Goal: Find specific page/section: Find specific page/section

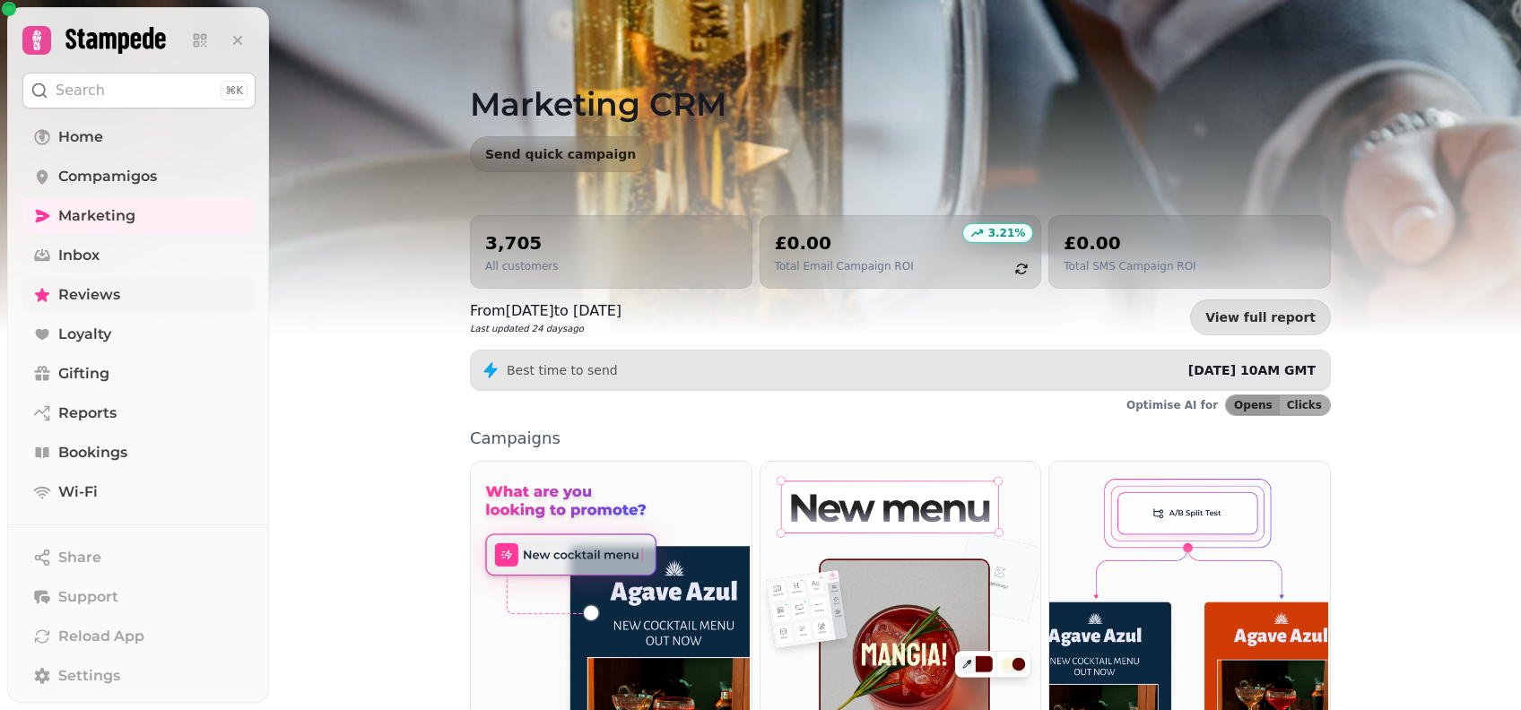
click at [87, 280] on link "Reviews" at bounding box center [138, 295] width 233 height 36
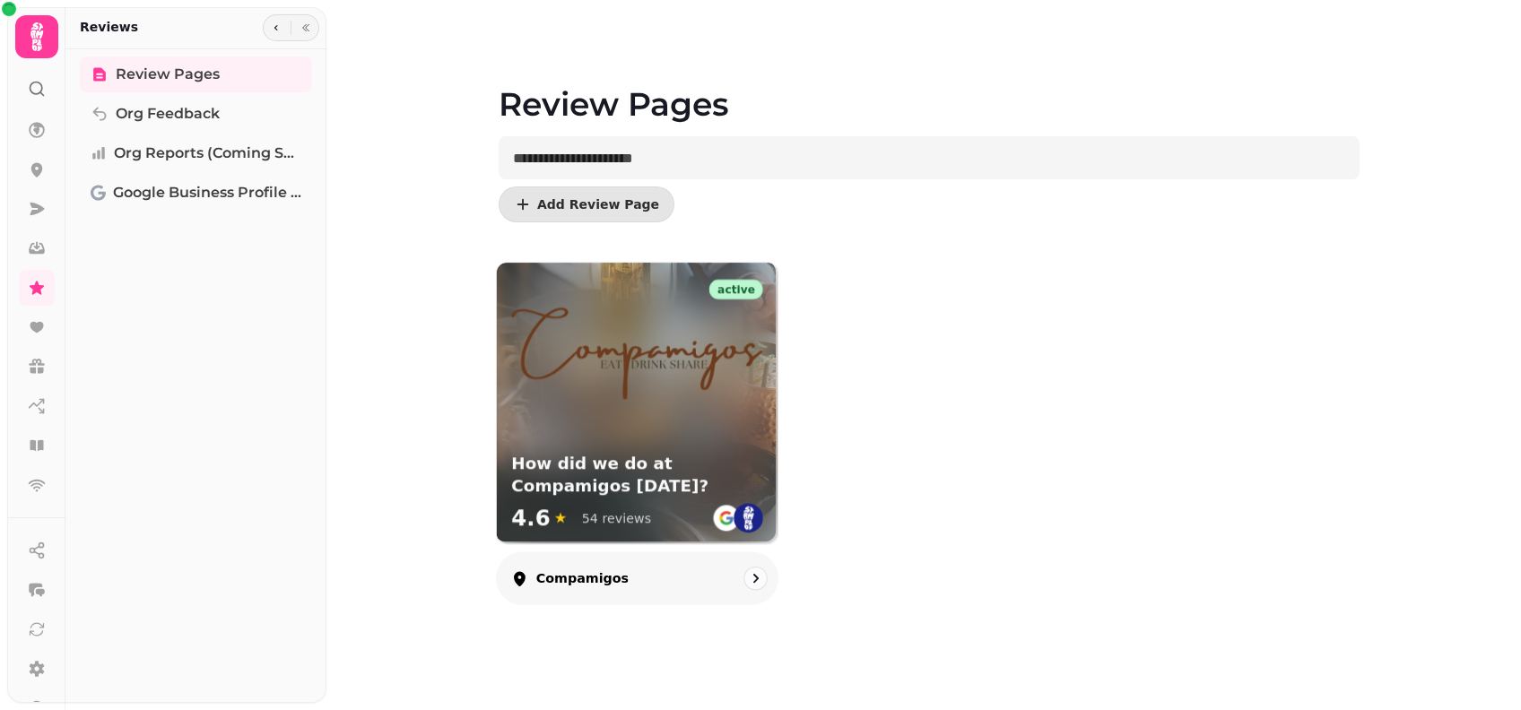
click at [631, 372] on img at bounding box center [637, 350] width 252 height 100
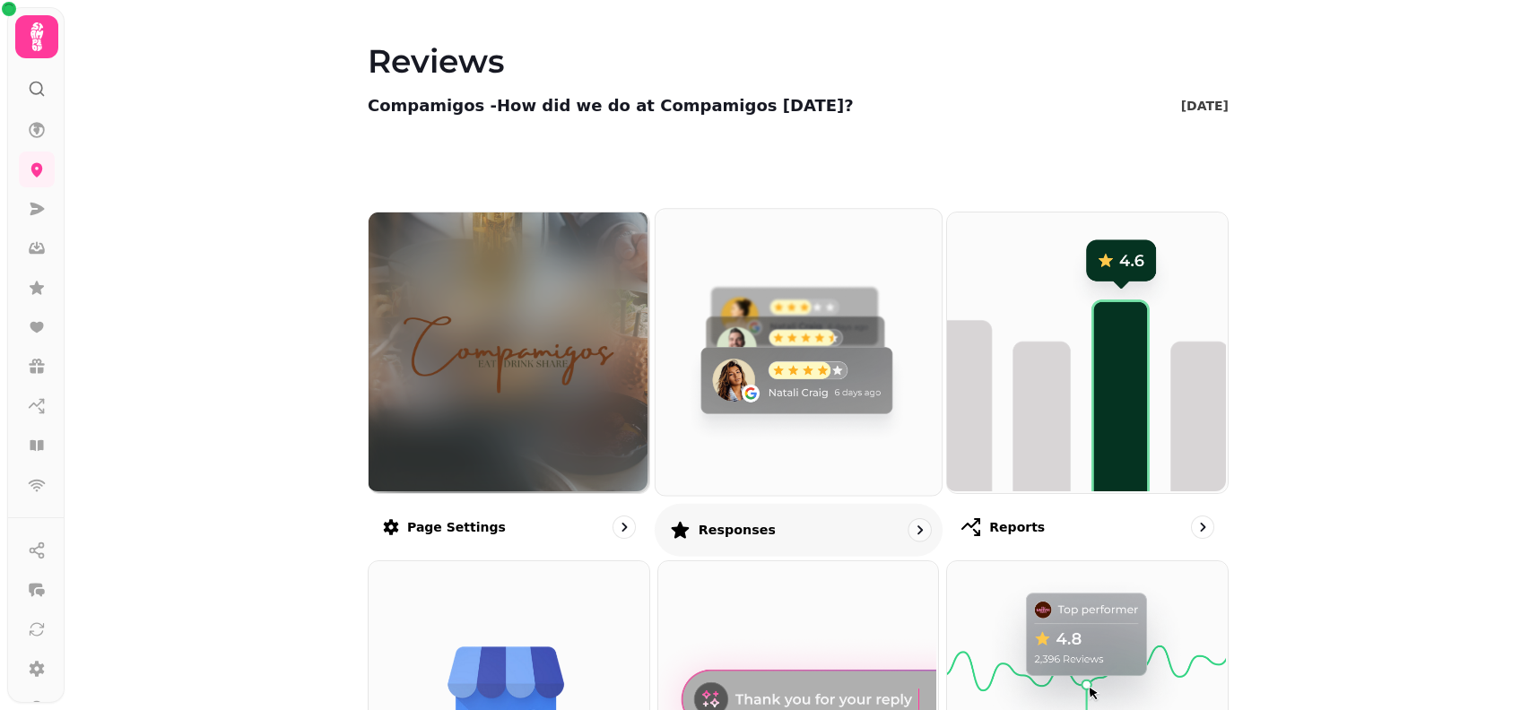
click at [816, 381] on img at bounding box center [796, 350] width 286 height 286
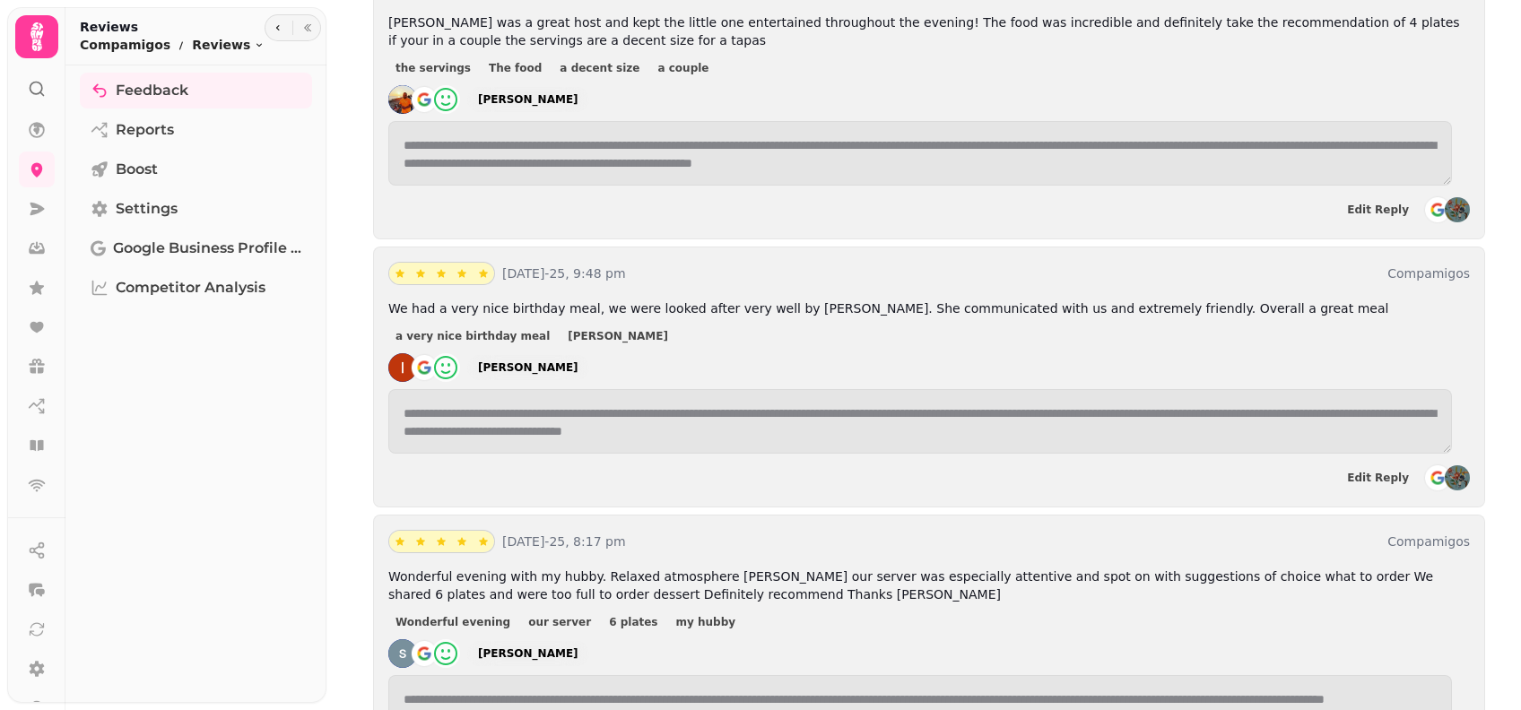
scroll to position [2272, 0]
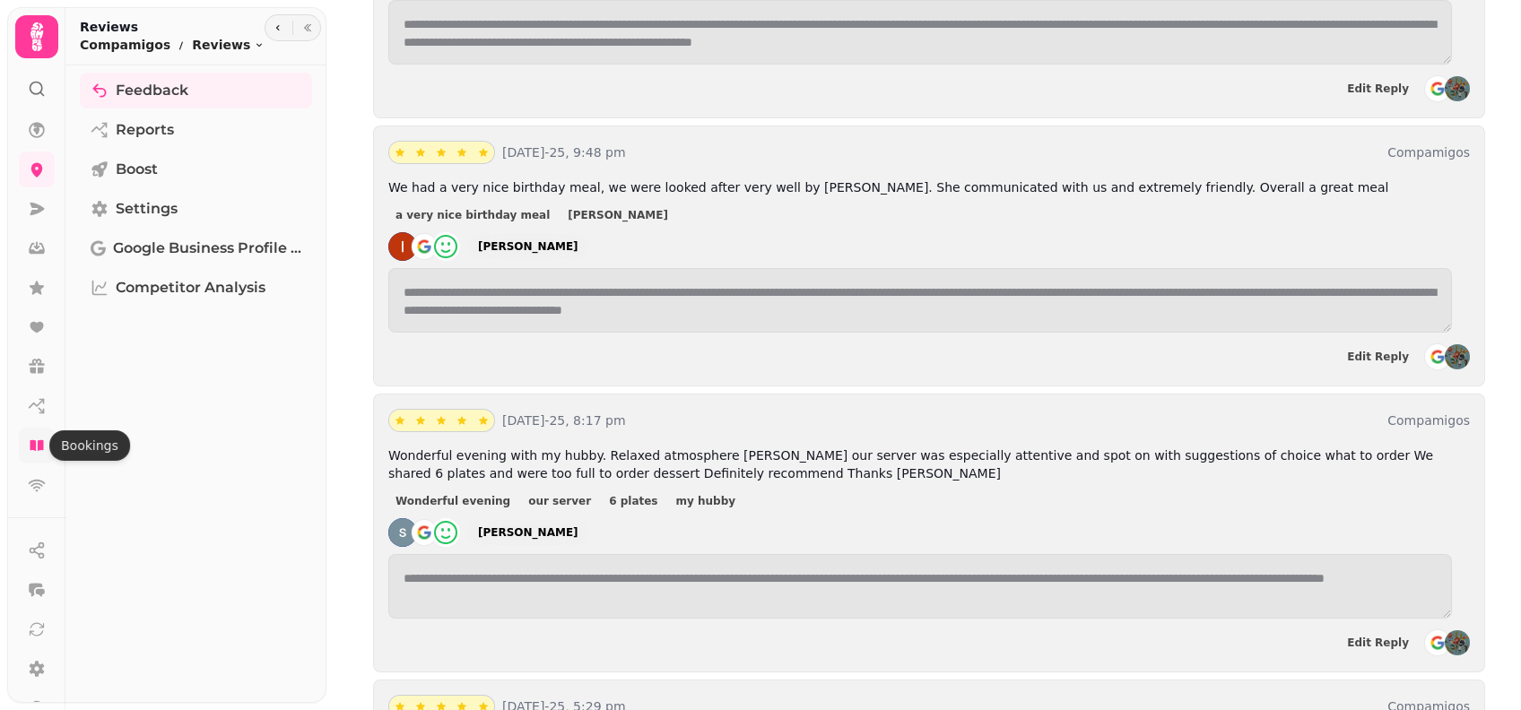
click at [41, 452] on icon at bounding box center [37, 446] width 18 height 18
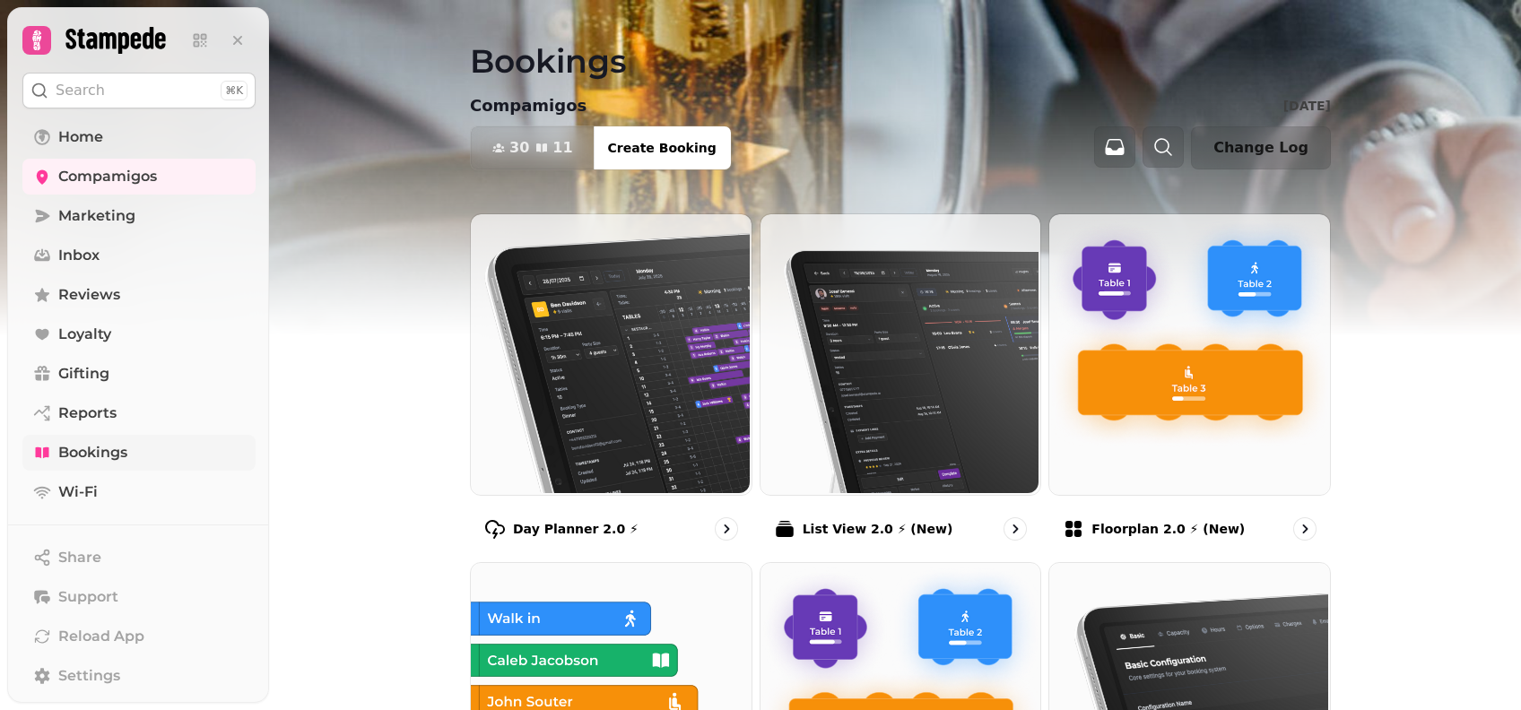
click at [451, 365] on div "Day Planner 2.0 ⚡ List View 2.0 ⚡ (New) Floorplan 2.0 ⚡ (New) List view (Old - …" at bounding box center [900, 586] width 918 height 747
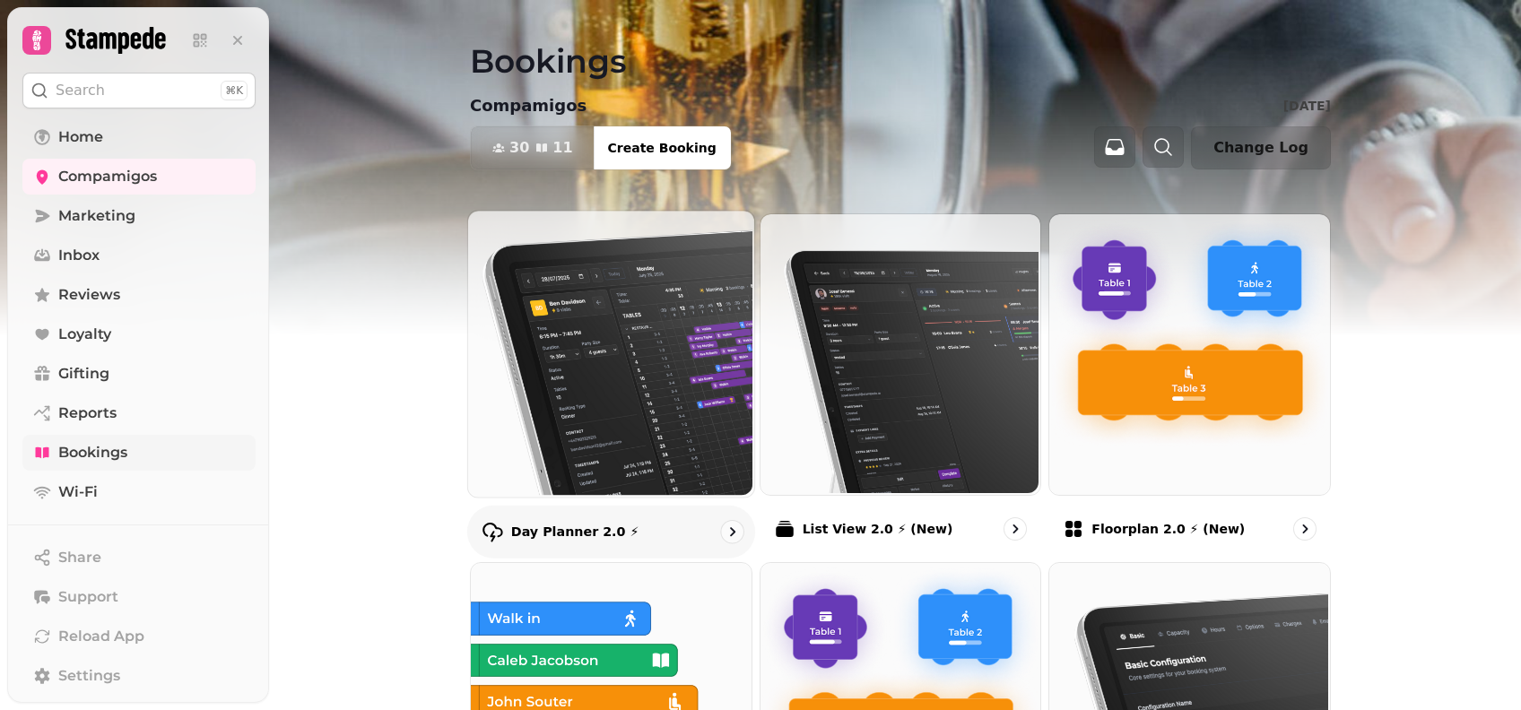
click at [603, 375] on img at bounding box center [609, 352] width 286 height 286
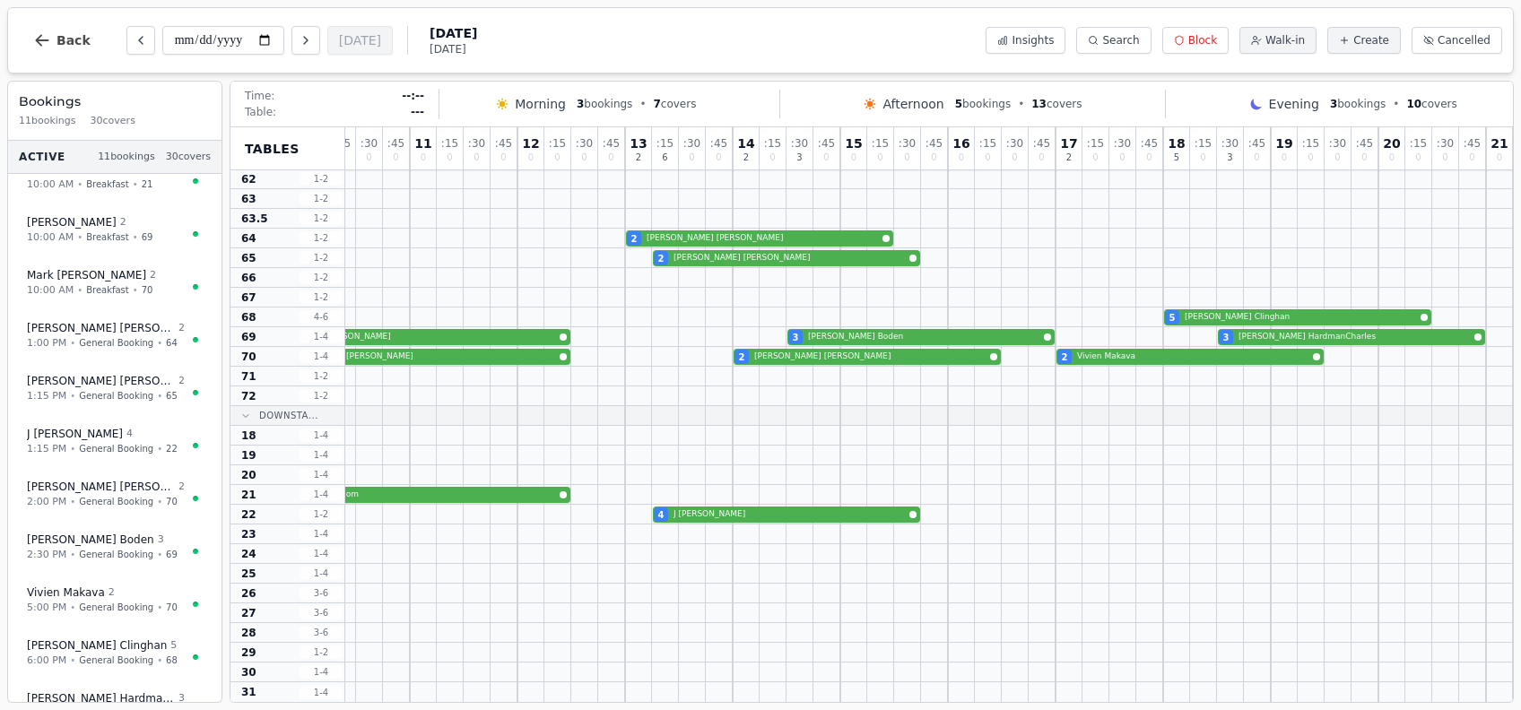
scroll to position [50, 0]
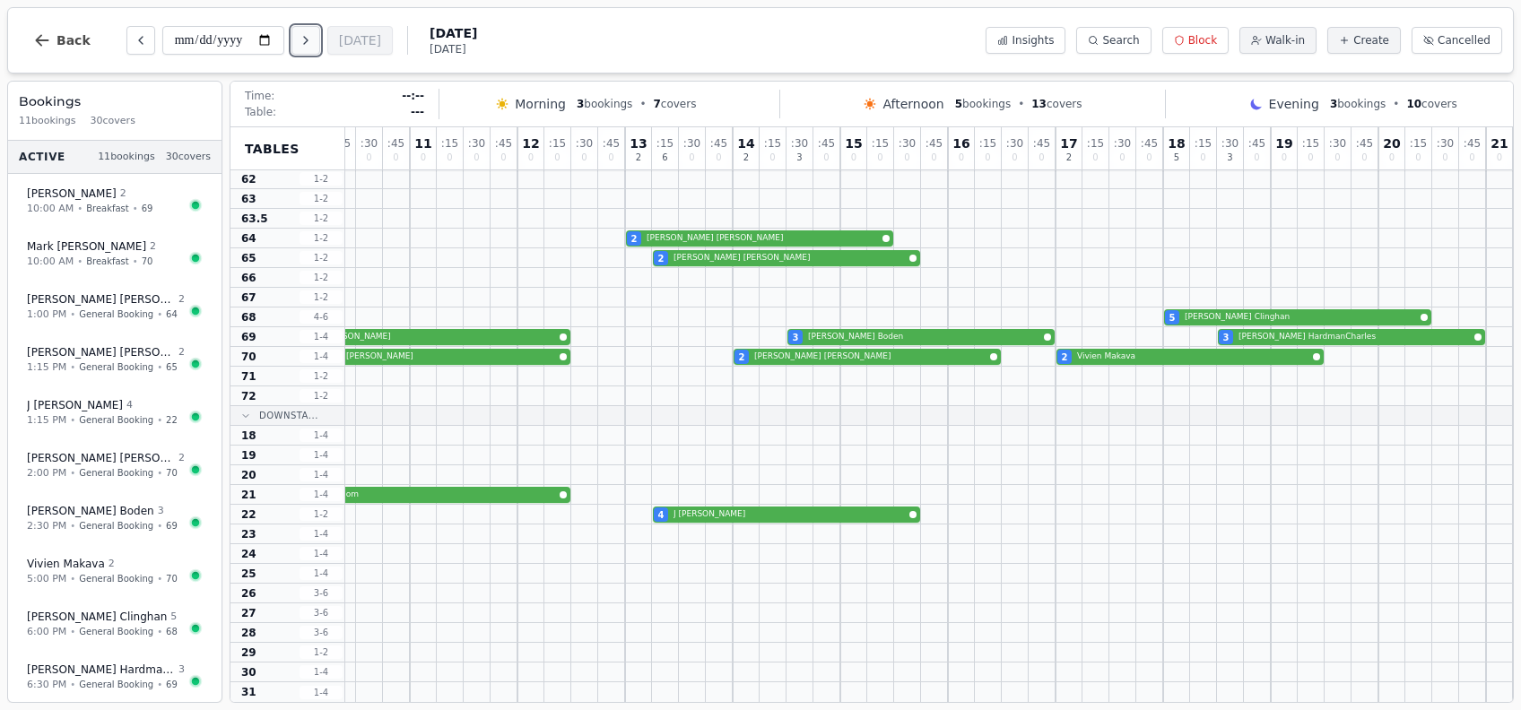
click at [313, 35] on icon "Next day" at bounding box center [306, 40] width 14 height 14
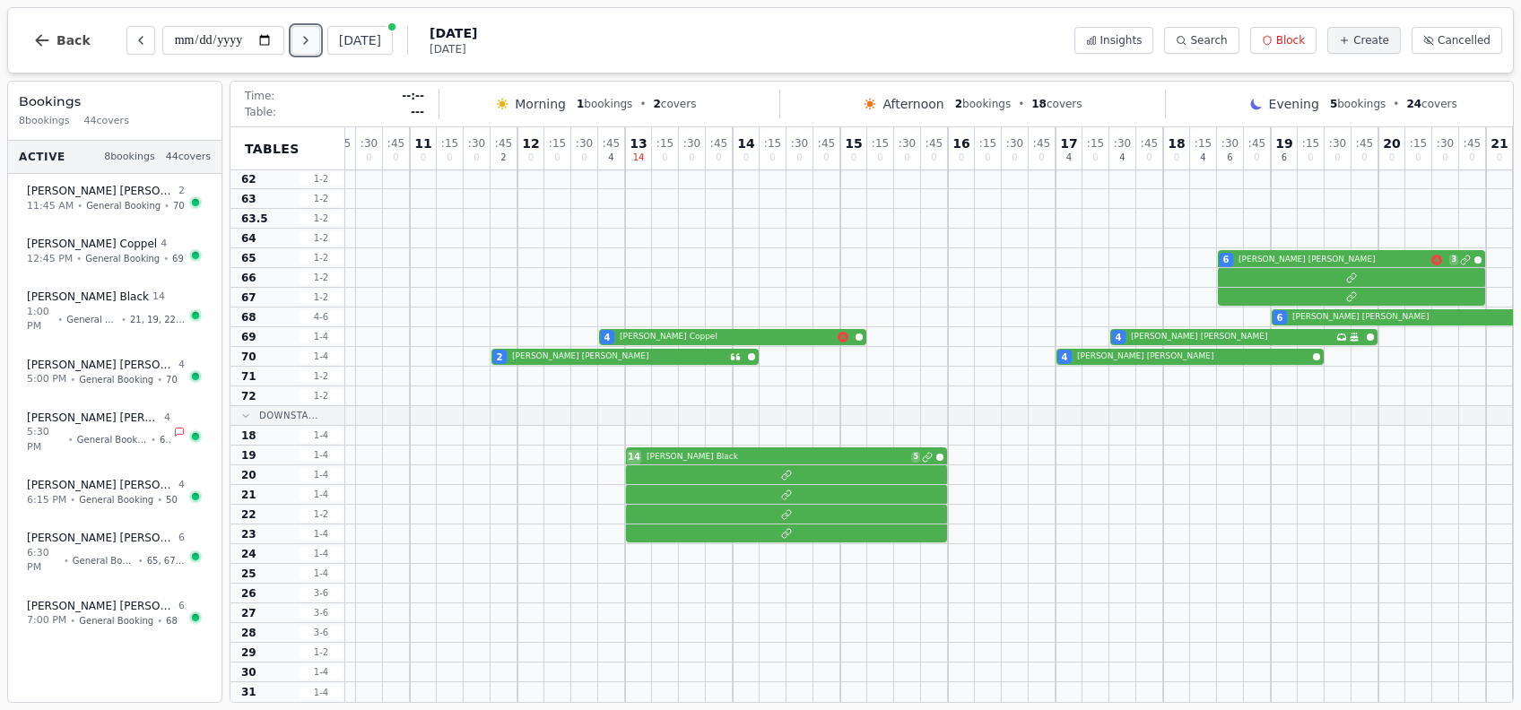
scroll to position [0, 0]
click at [313, 35] on icon "Next day" at bounding box center [306, 40] width 14 height 14
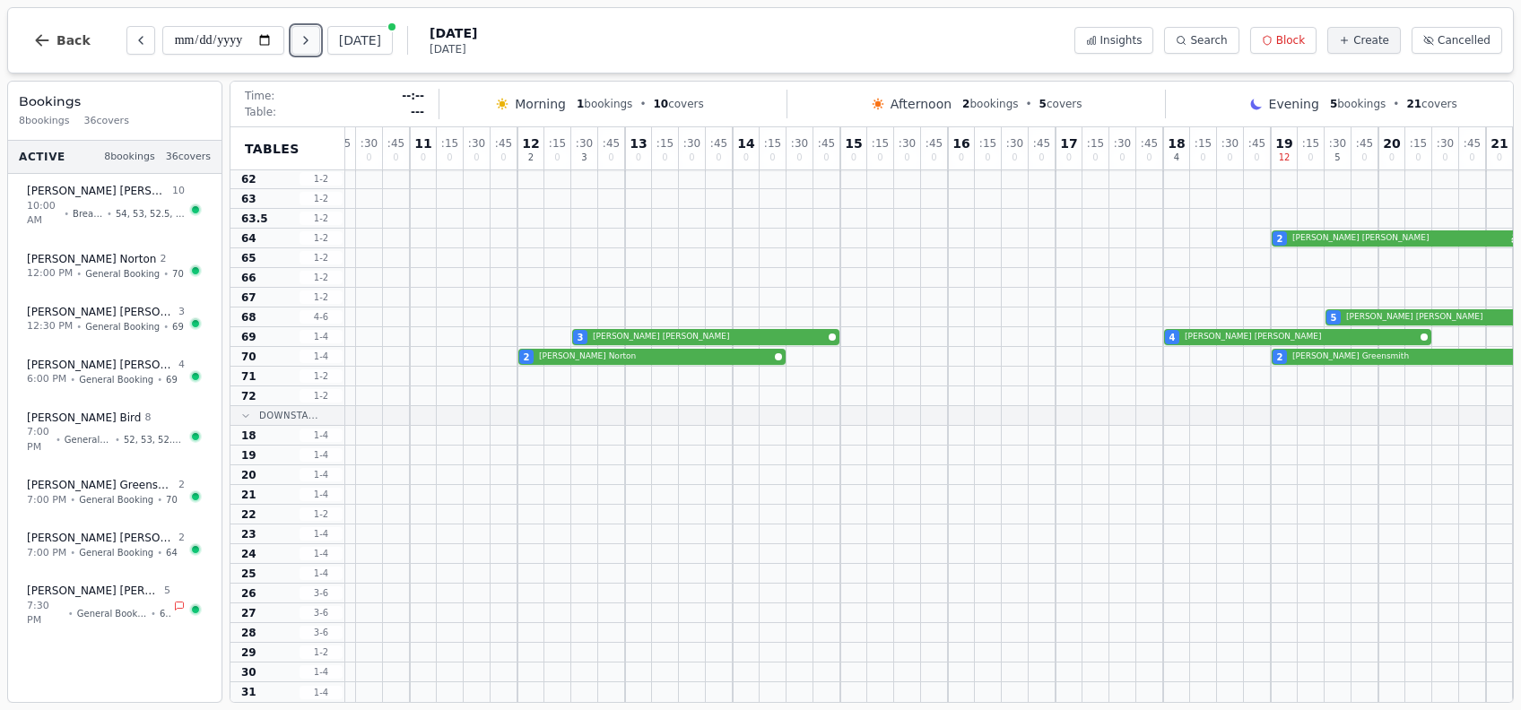
click at [313, 35] on icon "Next day" at bounding box center [306, 40] width 14 height 14
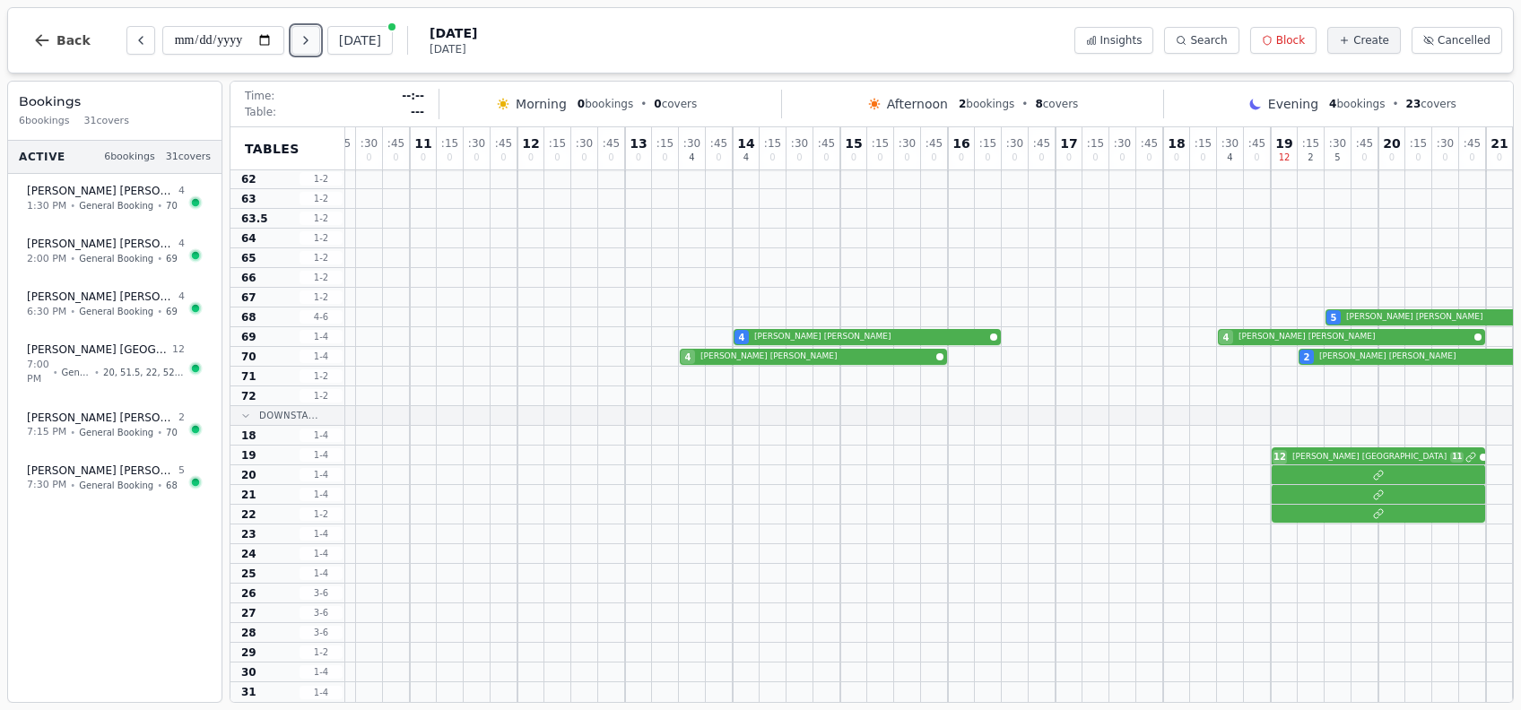
click at [313, 35] on icon "Next day" at bounding box center [306, 40] width 14 height 14
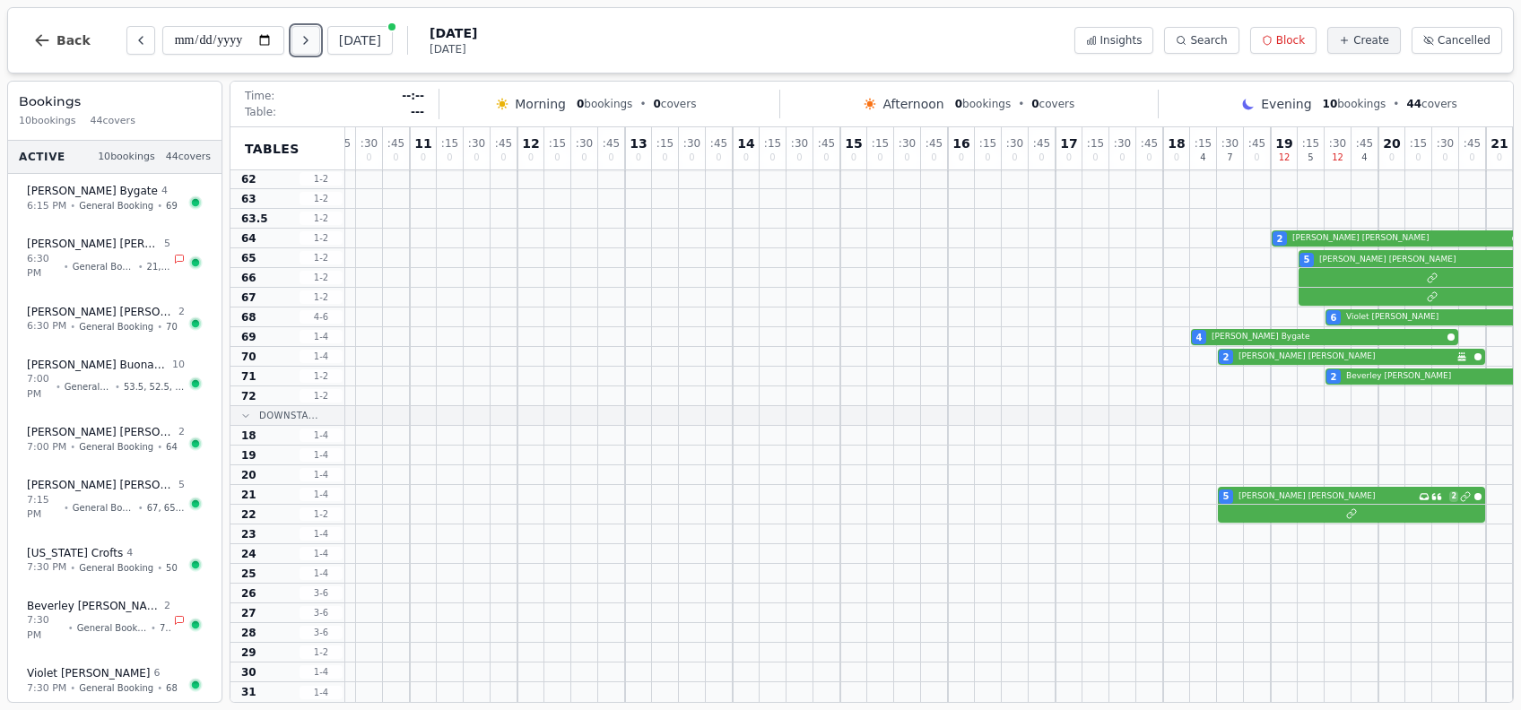
click at [313, 35] on icon "Next day" at bounding box center [306, 40] width 14 height 14
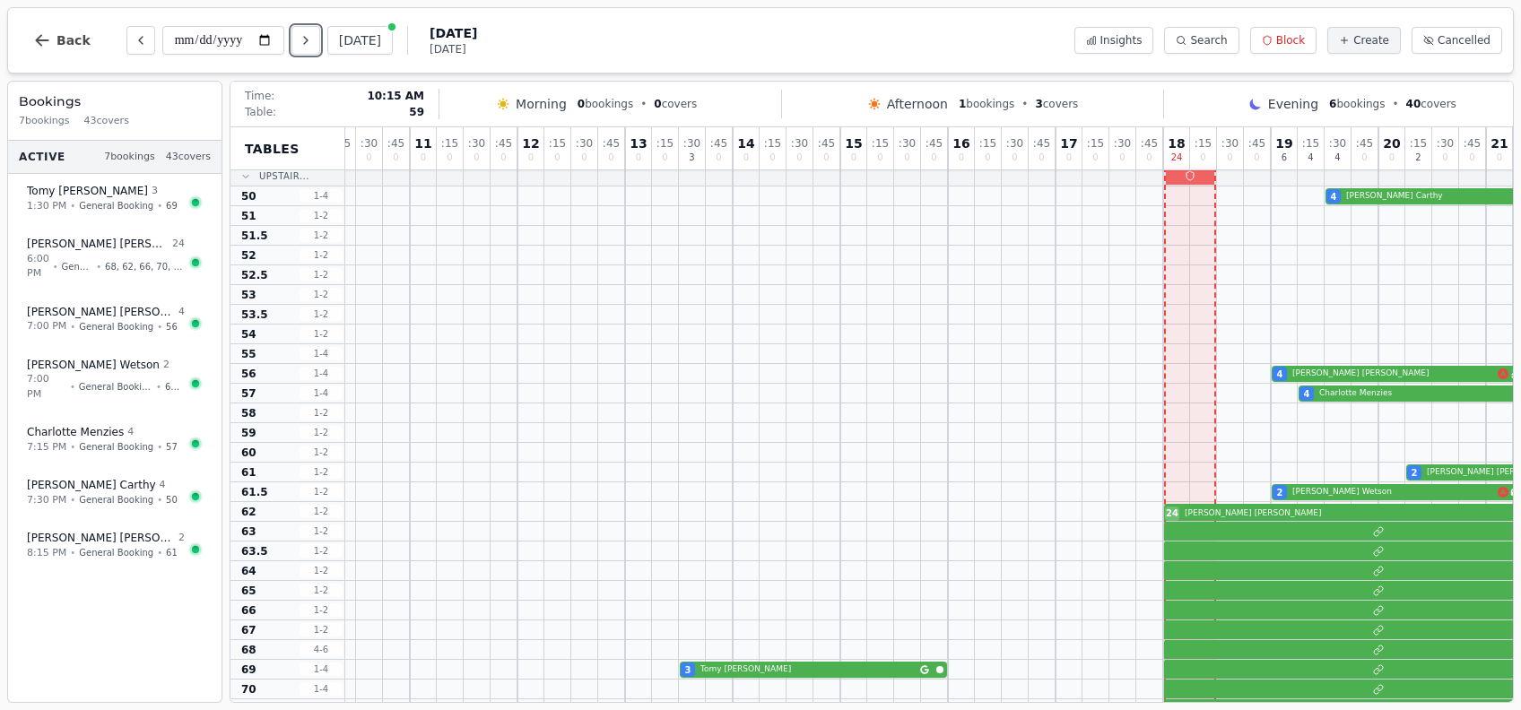
scroll to position [0, 43]
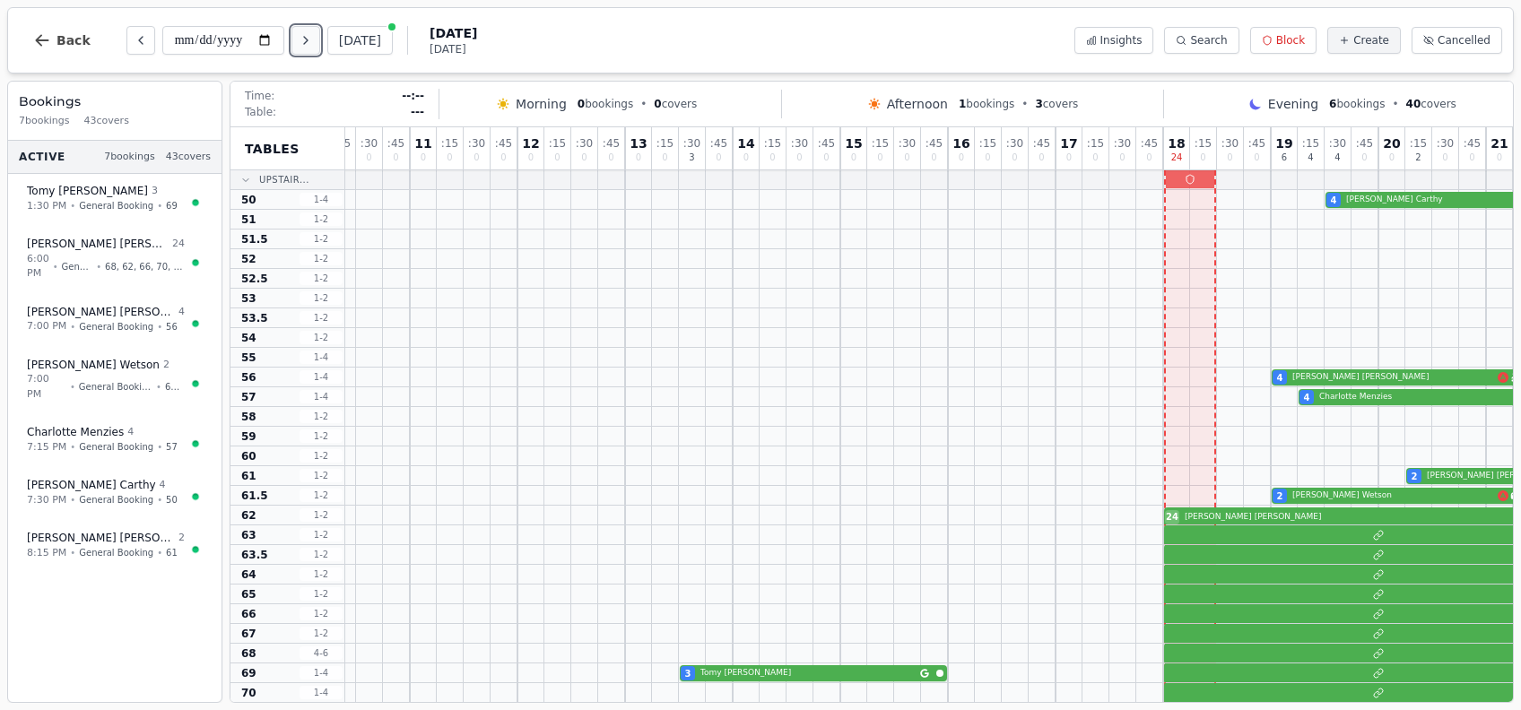
click at [302, 26] on button "Next day" at bounding box center [305, 40] width 29 height 29
type input "**********"
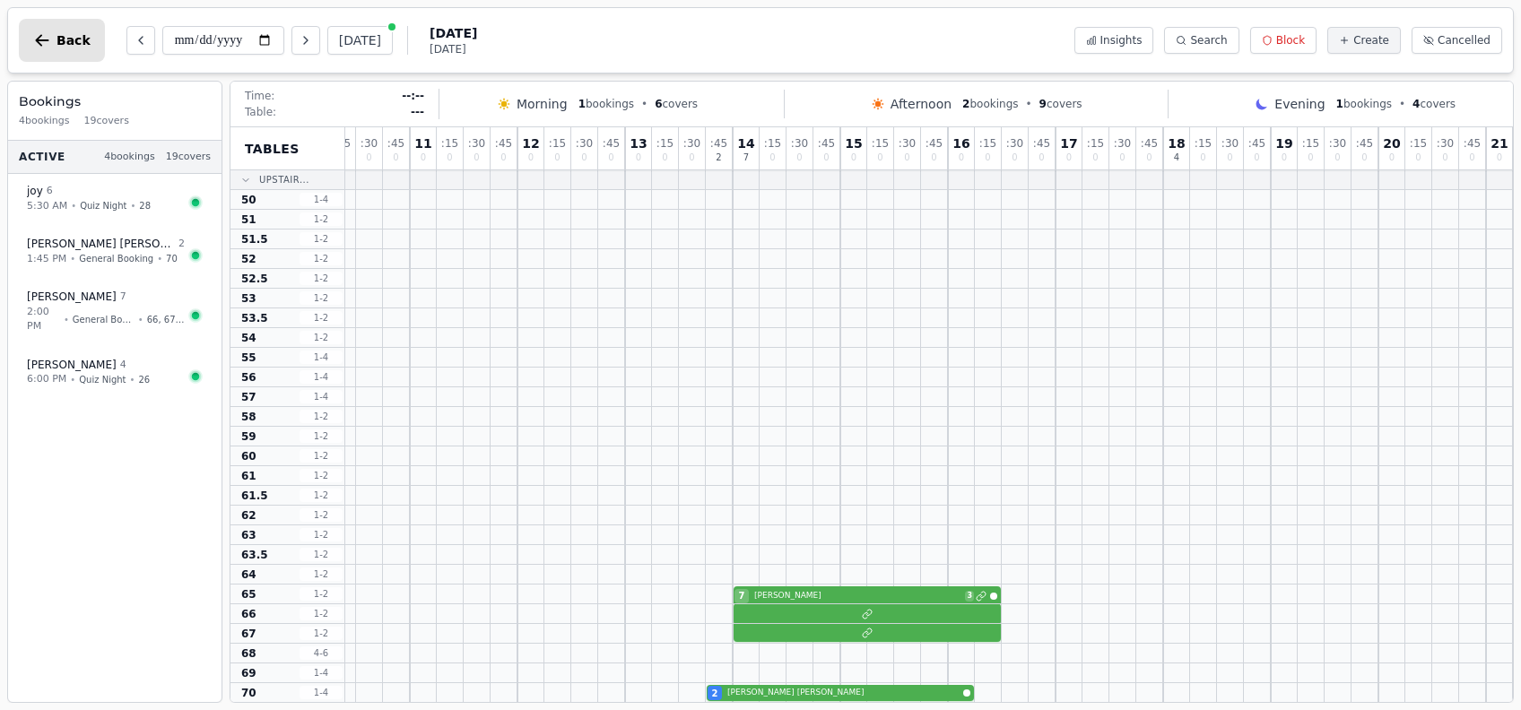
click at [54, 38] on button "Back" at bounding box center [62, 40] width 86 height 43
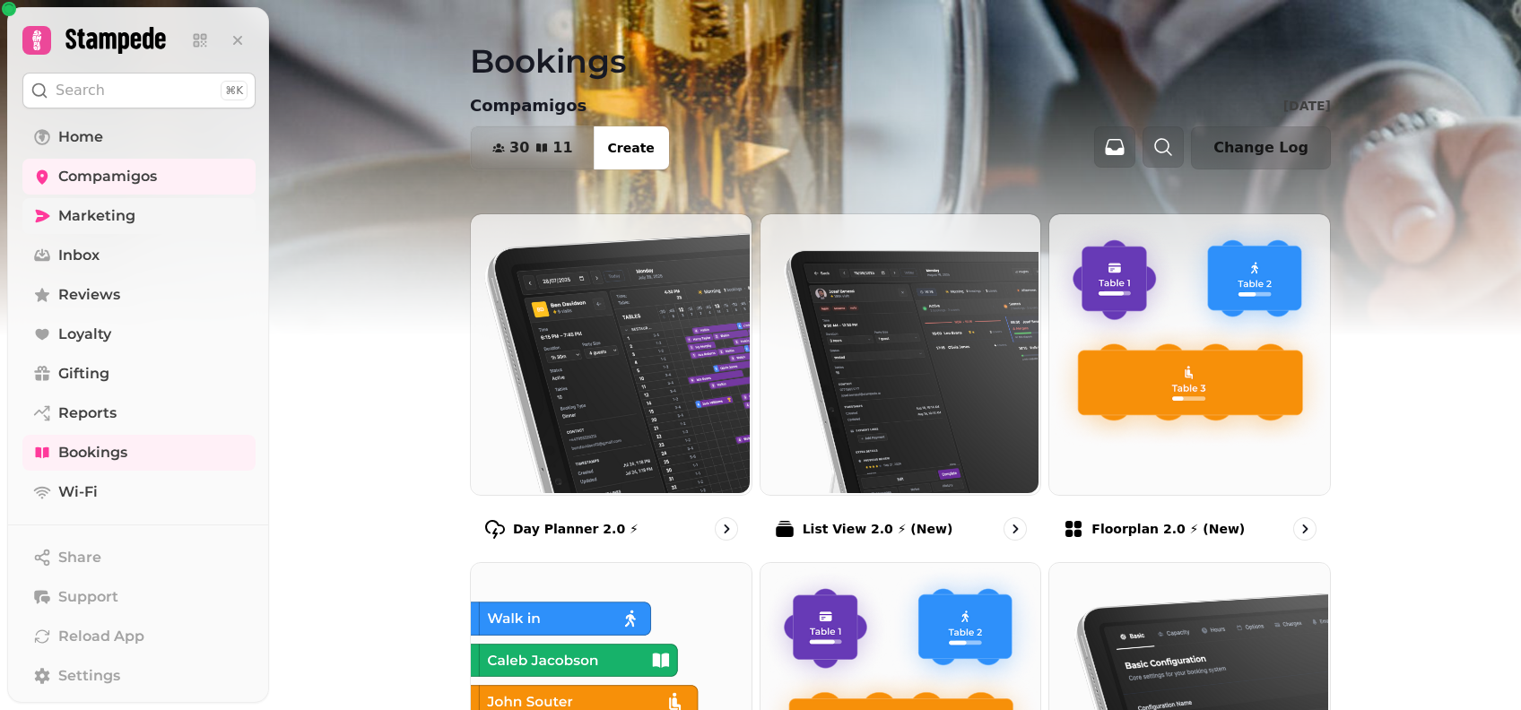
click at [74, 215] on span "Marketing" at bounding box center [96, 216] width 77 height 22
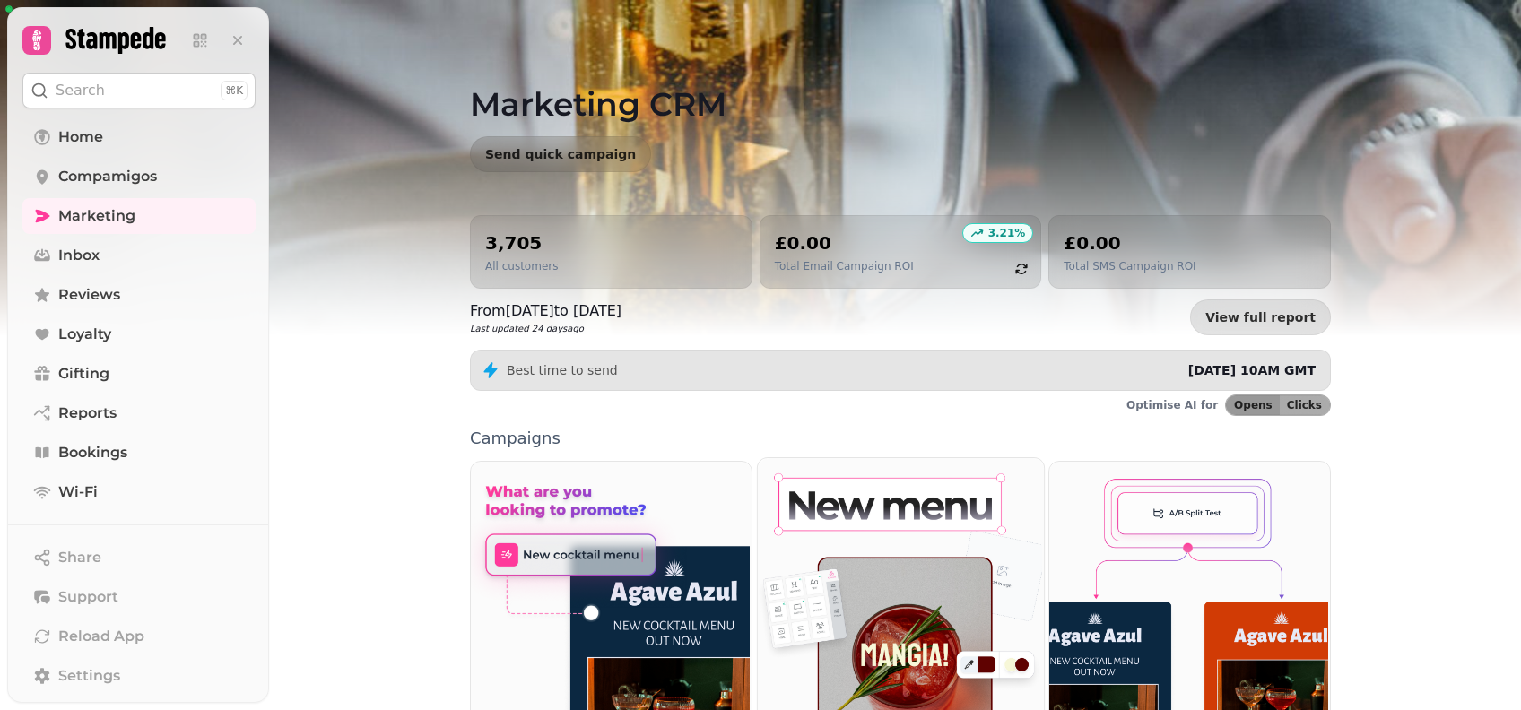
click at [873, 503] on img at bounding box center [898, 605] width 286 height 299
